Goal: Transaction & Acquisition: Purchase product/service

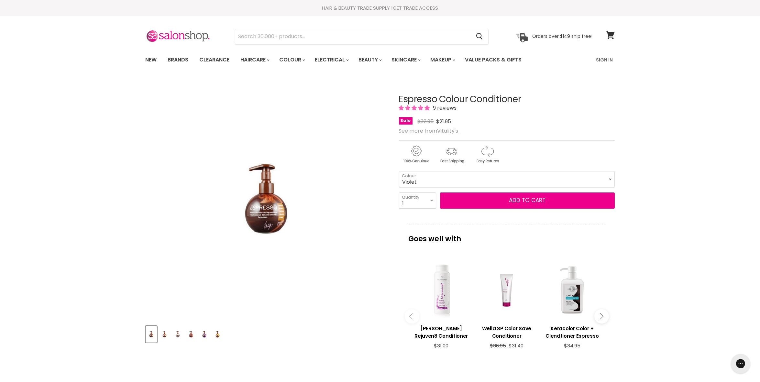
click at [163, 334] on img "Product thumbnails" at bounding box center [165, 334] width 10 height 15
click at [175, 334] on img "Product thumbnails" at bounding box center [178, 334] width 10 height 15
click at [162, 335] on img "Product thumbnails" at bounding box center [165, 334] width 10 height 15
click at [610, 178] on select "Golden Latte Red Brown Cappuccino Copper Platinum Platinum Blonde Violet" at bounding box center [507, 179] width 216 height 16
click at [399, 171] on select "Golden Latte Red Brown Cappuccino Copper Platinum Platinum Blonde Violet" at bounding box center [507, 179] width 216 height 16
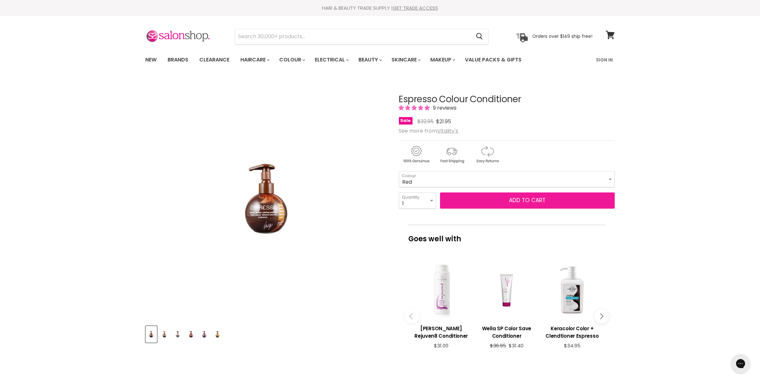
click at [520, 197] on button "Add to cart" at bounding box center [527, 201] width 175 height 16
click at [523, 198] on button "Add to cart" at bounding box center [527, 201] width 175 height 16
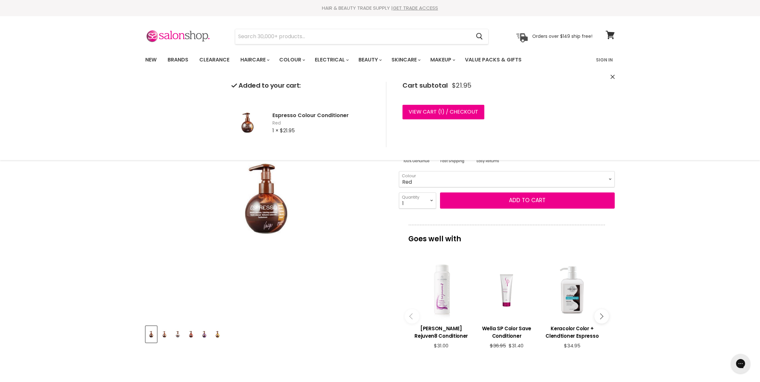
click at [431, 198] on select "1 2 3 4 5 6 7 8 9 10+" at bounding box center [417, 201] width 37 height 16
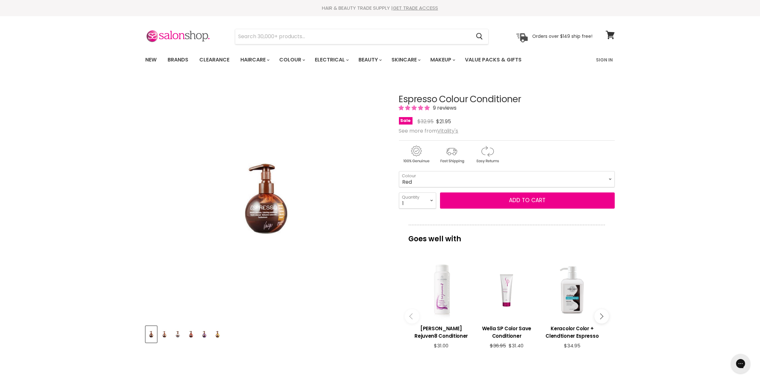
click at [376, 202] on div "Click or scroll to zoom Tap or pinch to zoom" at bounding box center [267, 199] width 242 height 242
click at [609, 177] on select "Golden Latte Red Brown Cappuccino Copper Platinum Platinum Blonde Violet" at bounding box center [507, 179] width 216 height 16
click at [399, 171] on select "Golden Latte Red Brown Cappuccino Copper Platinum Platinum Blonde Violet" at bounding box center [507, 179] width 216 height 16
select select "Brown"
click at [521, 198] on button "Add to cart" at bounding box center [527, 201] width 175 height 16
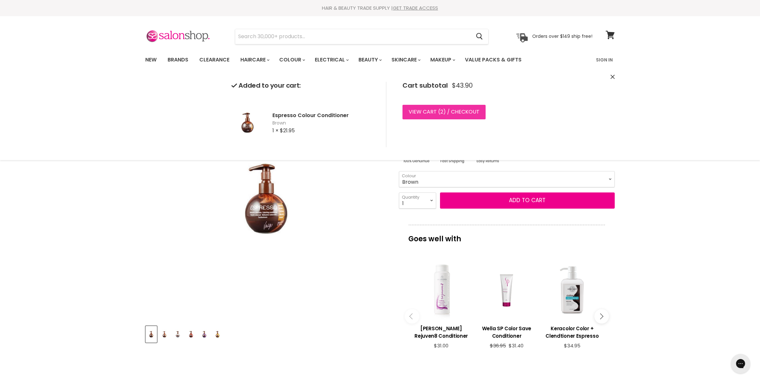
click at [431, 107] on link "View cart ( 2 ) / Checkout" at bounding box center [444, 112] width 83 height 14
